Goal: Task Accomplishment & Management: Use online tool/utility

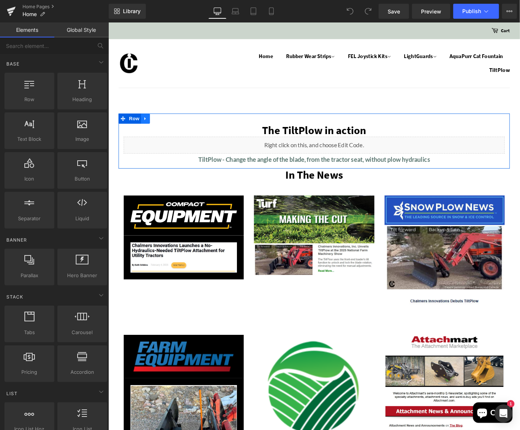
click at [148, 127] on icon at bounding box center [148, 128] width 5 height 6
click at [157, 129] on icon at bounding box center [158, 127] width 5 height 5
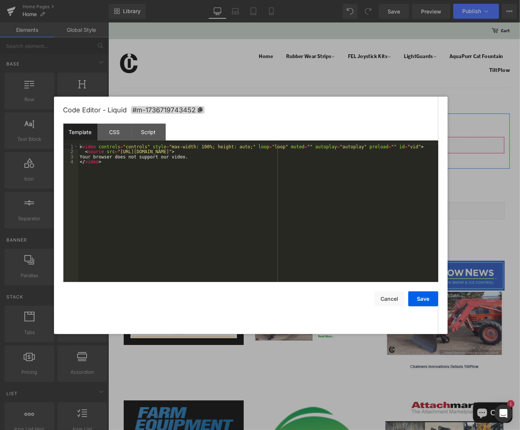
click at [342, 154] on icon at bounding box center [343, 154] width 4 height 4
drag, startPoint x: 296, startPoint y: 152, endPoint x: 117, endPoint y: 153, distance: 179.8
click at [117, 153] on div "< video controls = "controls" style = "max-width: 100%; height: auto;" loop = "…" at bounding box center [258, 218] width 360 height 148
click at [424, 296] on button "Save" at bounding box center [423, 298] width 30 height 15
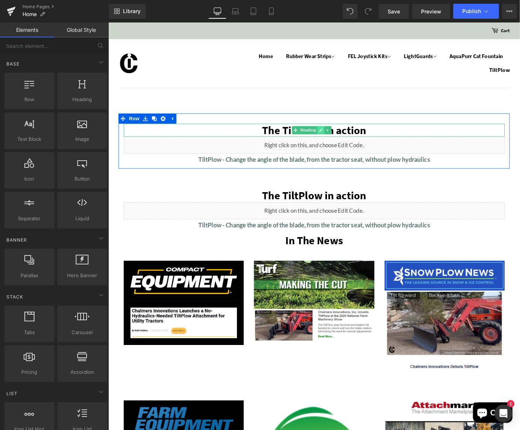
click at [342, 141] on icon at bounding box center [342, 141] width 4 height 4
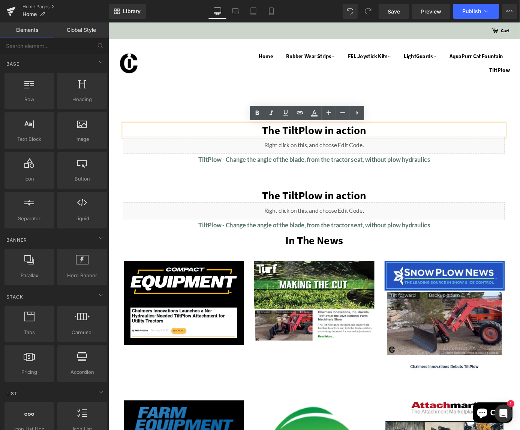
click at [324, 143] on h1 "The TiltPlow in action" at bounding box center [335, 141] width 420 height 14
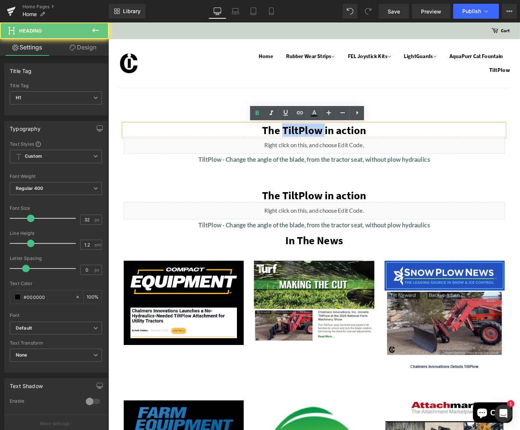
click at [324, 143] on h1 "The TiltPlow in action" at bounding box center [335, 141] width 420 height 14
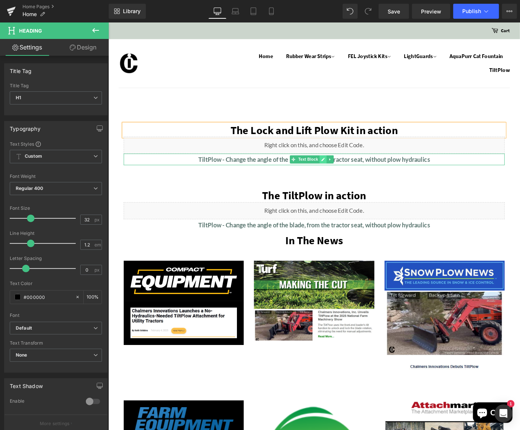
click at [344, 172] on icon at bounding box center [344, 173] width 4 height 4
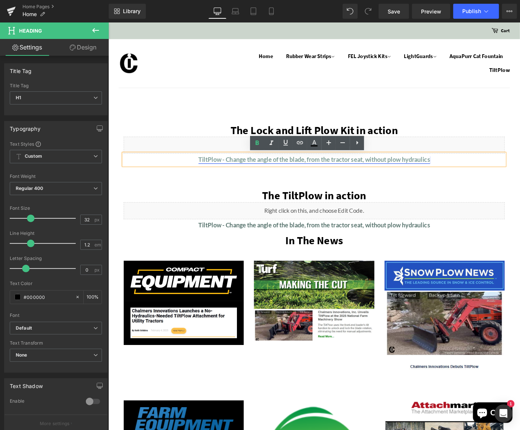
click at [218, 172] on link "TiltPlow - Change the angle of the blade, from the tractor seat, without plow h…" at bounding box center [334, 173] width 255 height 8
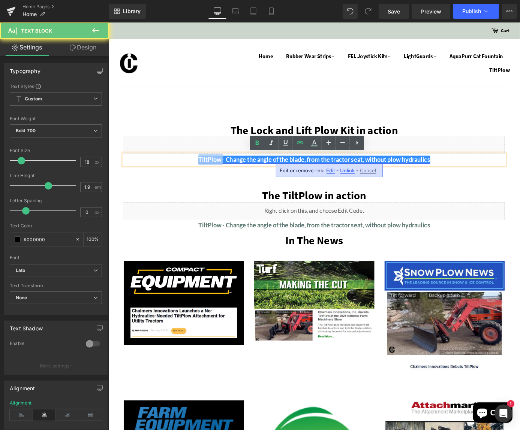
click at [218, 172] on link "TiltPlow - Change the angle of the blade, from the tractor seat, without plow h…" at bounding box center [334, 173] width 255 height 8
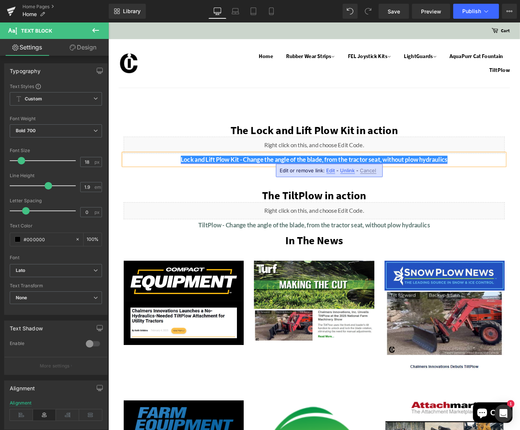
click at [381, 172] on link "Lock and Lift Plow Kit - Change the angle of the blade, from the tractor seat, …" at bounding box center [335, 173] width 294 height 8
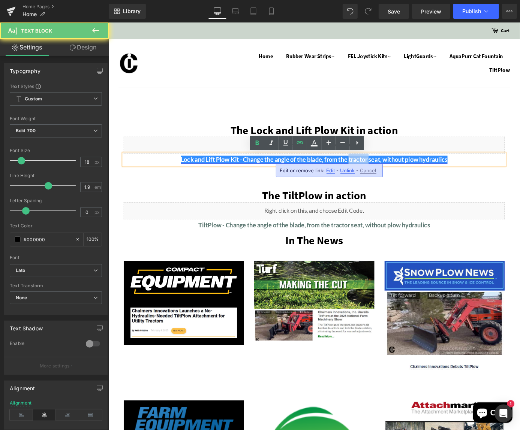
click at [381, 172] on link "Lock and Lift Plow Kit - Change the angle of the blade, from the tractor seat, …" at bounding box center [335, 173] width 294 height 8
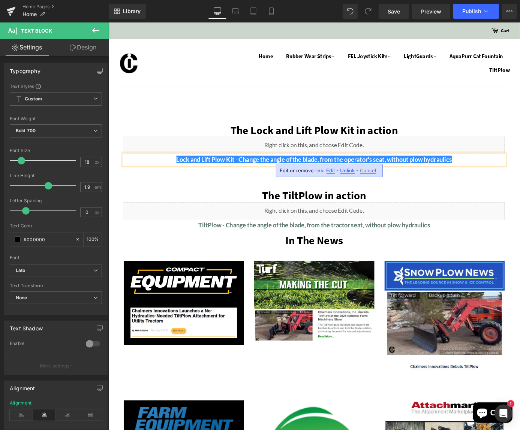
click at [345, 170] on span "Unlink" at bounding box center [347, 170] width 15 height 6
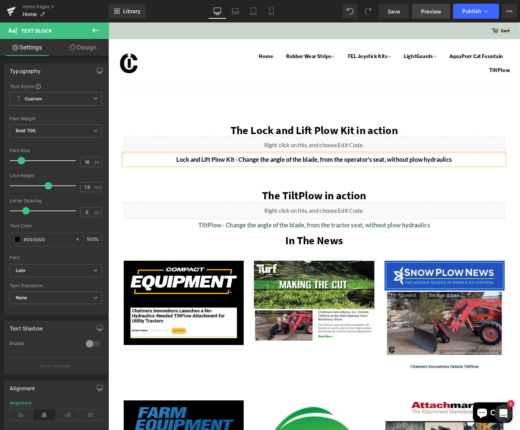
click at [429, 11] on span "Preview" at bounding box center [431, 11] width 20 height 8
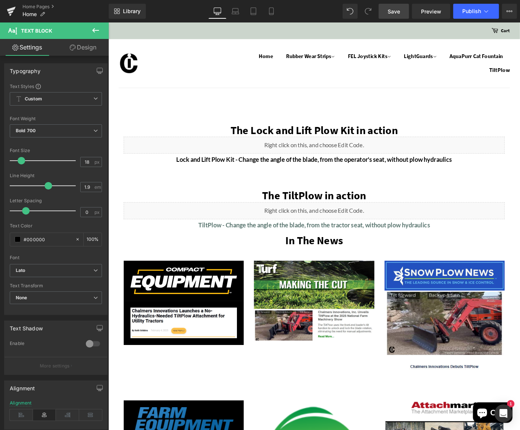
click at [392, 10] on span "Save" at bounding box center [393, 11] width 12 height 8
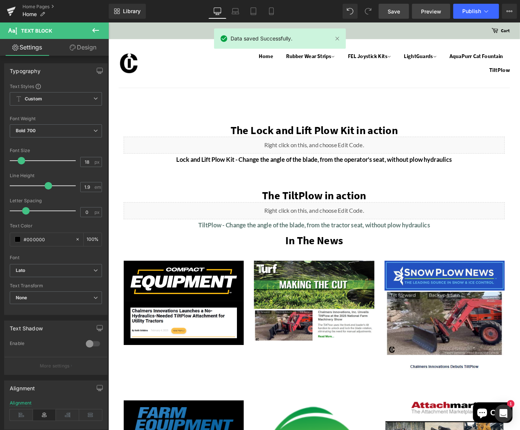
click at [436, 10] on span "Preview" at bounding box center [431, 11] width 20 height 8
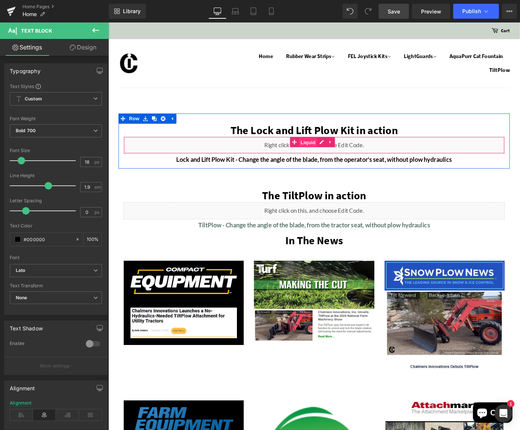
click at [324, 155] on span "Liquid" at bounding box center [328, 154] width 20 height 11
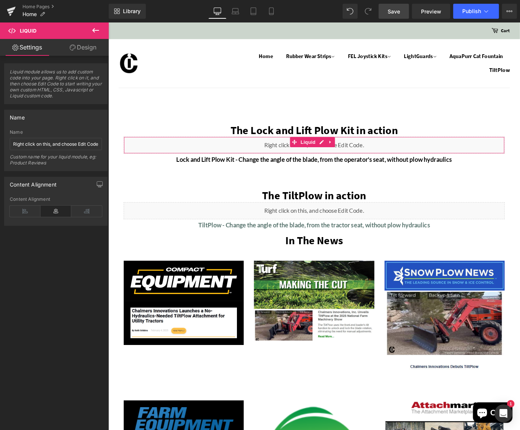
click at [91, 48] on link "Design" at bounding box center [83, 47] width 54 height 17
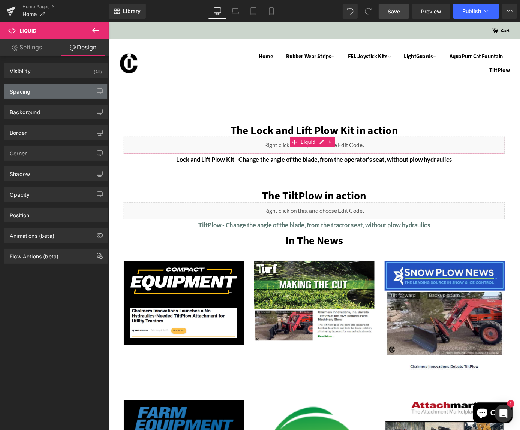
click at [45, 91] on div "Spacing" at bounding box center [55, 91] width 103 height 14
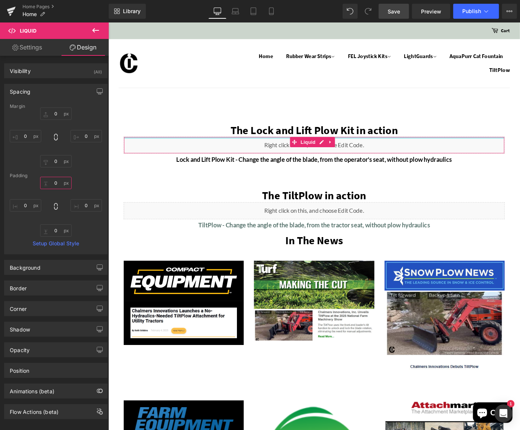
click at [55, 182] on input "0" at bounding box center [55, 183] width 31 height 12
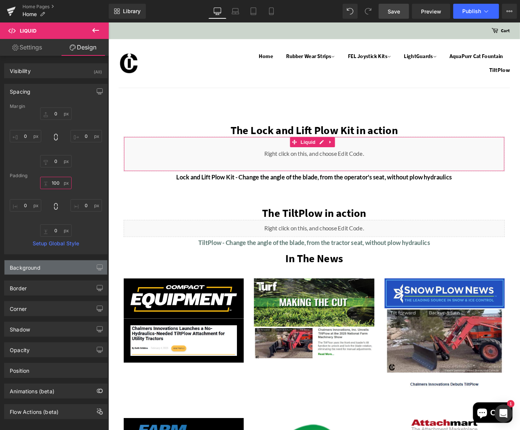
type input "100"
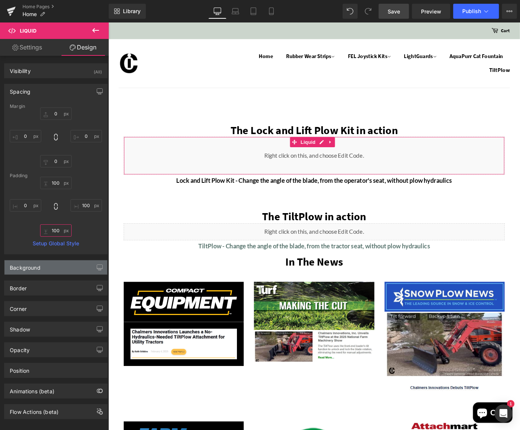
type input "100"
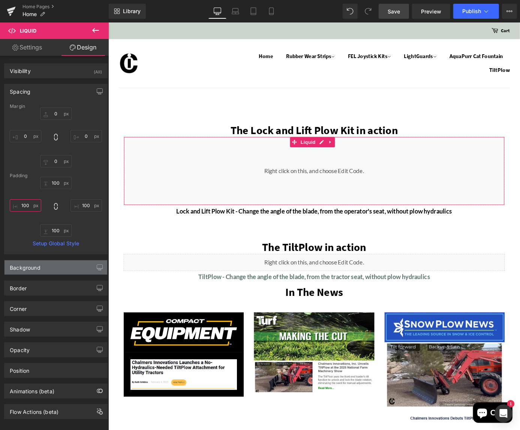
type input "100"
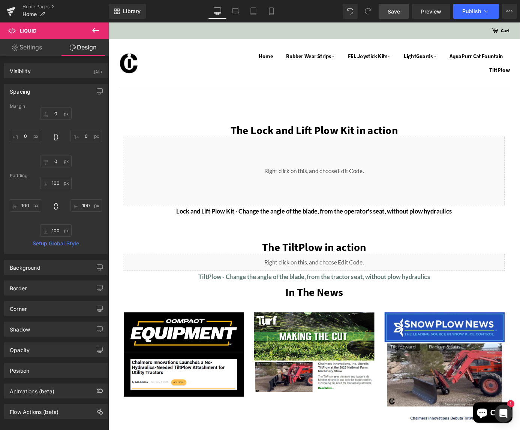
click at [387, 9] on link "Save" at bounding box center [393, 11] width 30 height 15
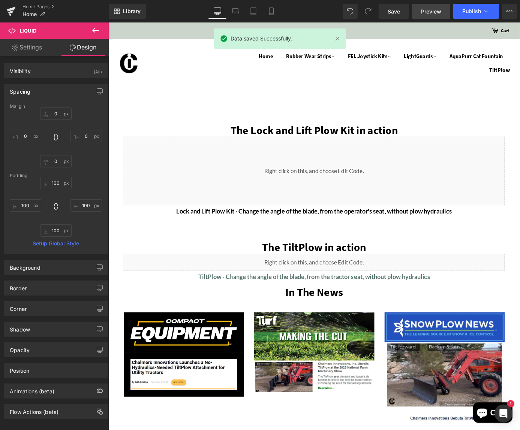
click at [438, 7] on span "Preview" at bounding box center [431, 11] width 20 height 8
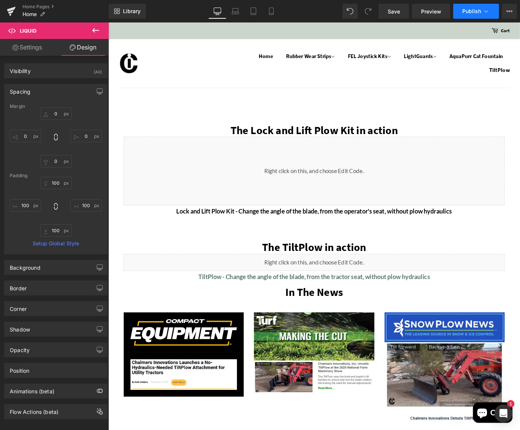
click at [472, 12] on span "Publish" at bounding box center [471, 11] width 19 height 6
click at [34, 6] on link "Home Pages" at bounding box center [65, 7] width 86 height 6
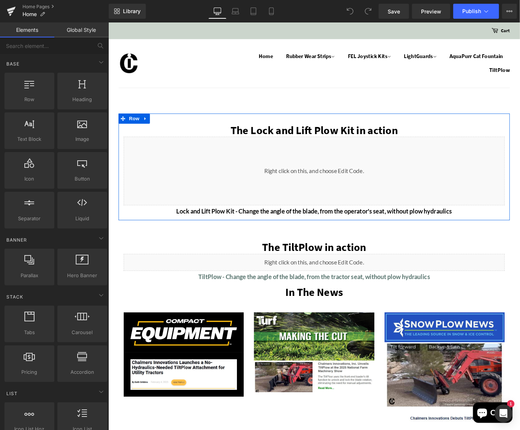
click at [379, 153] on div "Liquid" at bounding box center [335, 186] width 420 height 76
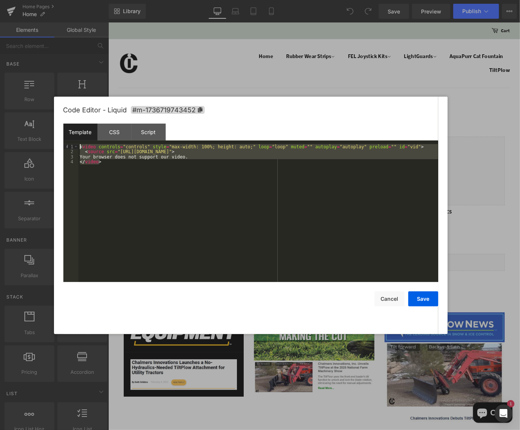
drag, startPoint x: 108, startPoint y: 162, endPoint x: 46, endPoint y: 134, distance: 68.3
click at [46, 135] on body "You are previewing how the will restyle your page. You can not edit Elements in…" at bounding box center [260, 215] width 520 height 430
click at [387, 297] on button "Cancel" at bounding box center [389, 298] width 30 height 15
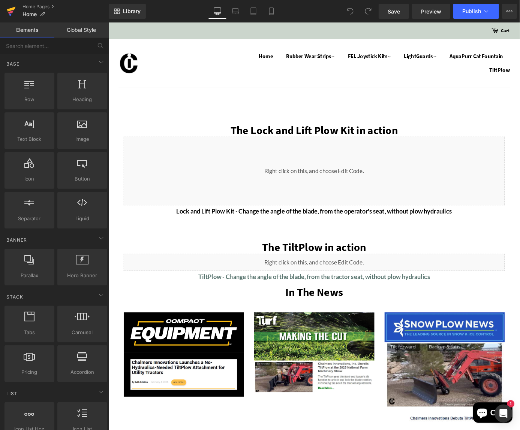
click at [11, 15] on icon at bounding box center [11, 11] width 9 height 19
